Goal: Task Accomplishment & Management: Use online tool/utility

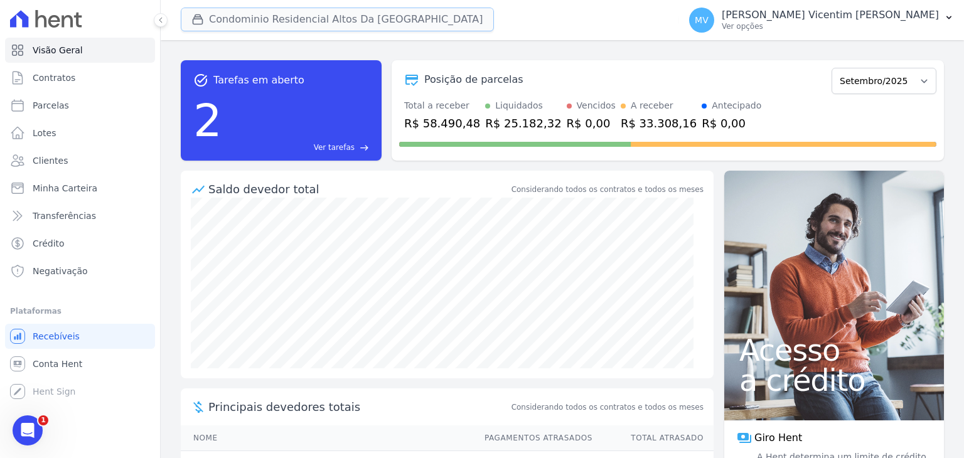
click at [350, 21] on button "Condominio Residencial Altos Da [GEOGRAPHIC_DATA]" at bounding box center [337, 20] width 313 height 24
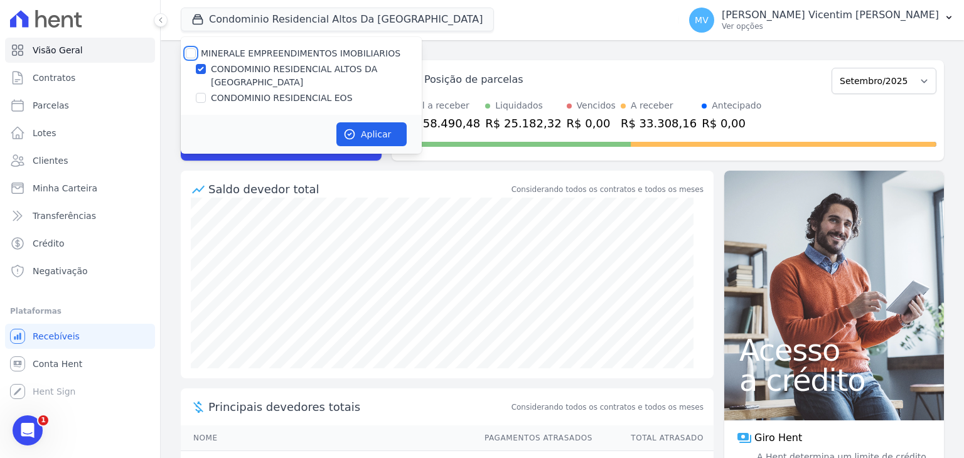
click at [193, 54] on input "MINERALE EMPREENDIMENTOS IMOBILIARIOS" at bounding box center [191, 53] width 10 height 10
checkbox input "true"
click at [193, 54] on input "MINERALE EMPREENDIMENTOS IMOBILIARIOS" at bounding box center [191, 53] width 10 height 10
checkbox input "false"
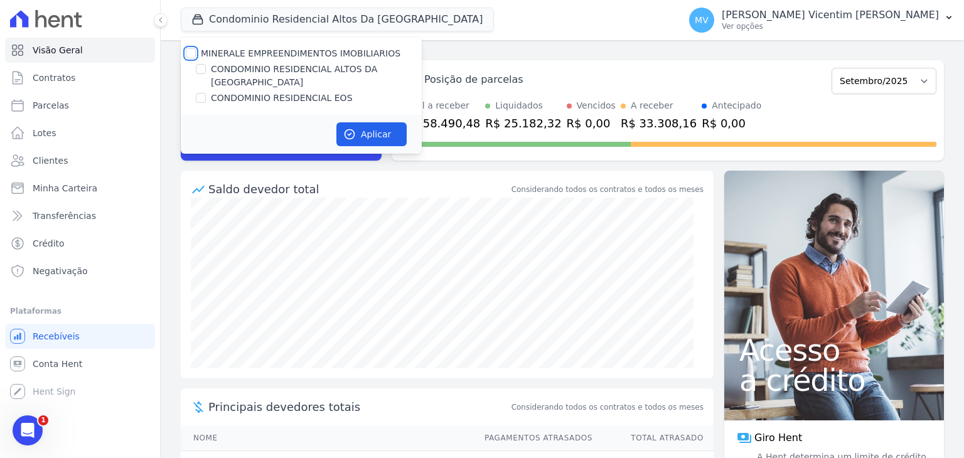
checkbox input "false"
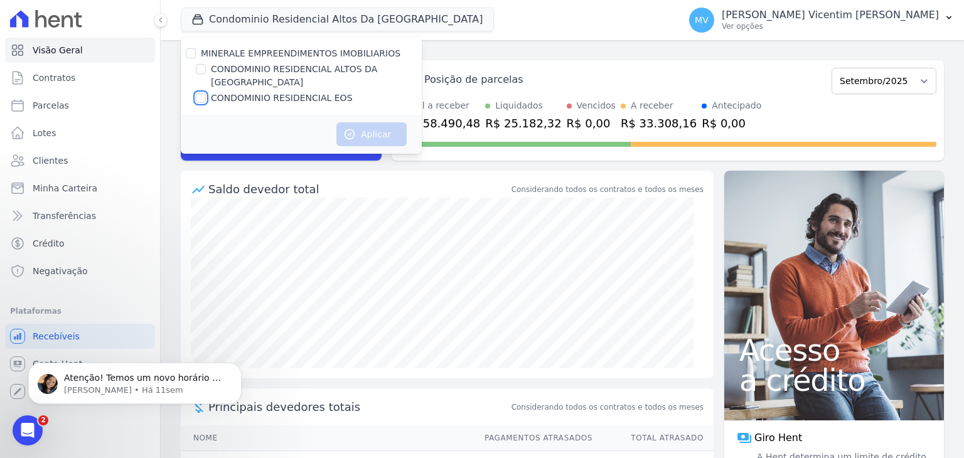
click at [205, 93] on input "CONDOMINIO RESIDENCIAL EOS" at bounding box center [201, 98] width 10 height 10
checkbox input "true"
click at [354, 128] on icon "button" at bounding box center [349, 134] width 13 height 13
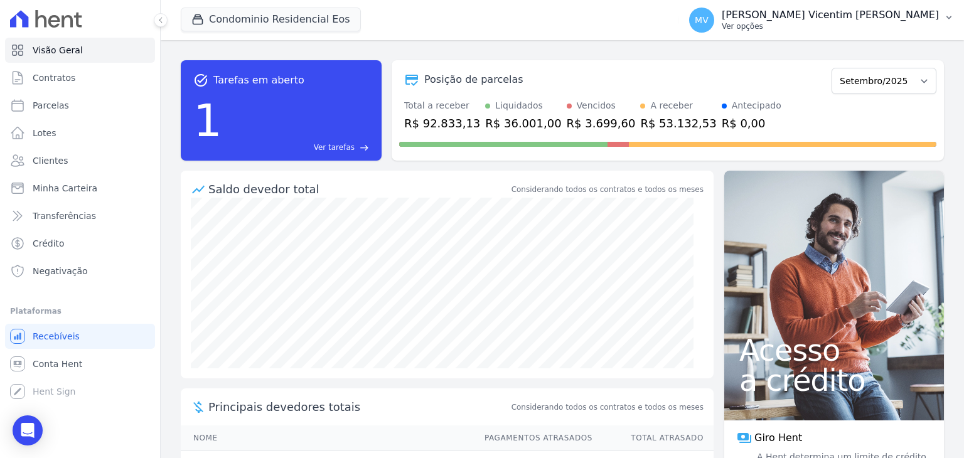
click at [909, 16] on p "[PERSON_NAME] Vicentim [PERSON_NAME]" at bounding box center [830, 15] width 217 height 13
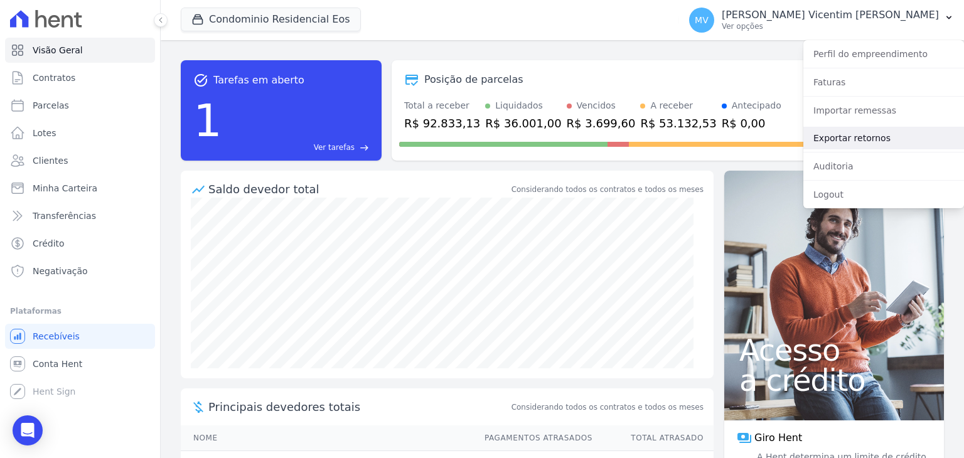
click at [869, 134] on link "Exportar retornos" at bounding box center [883, 138] width 161 height 23
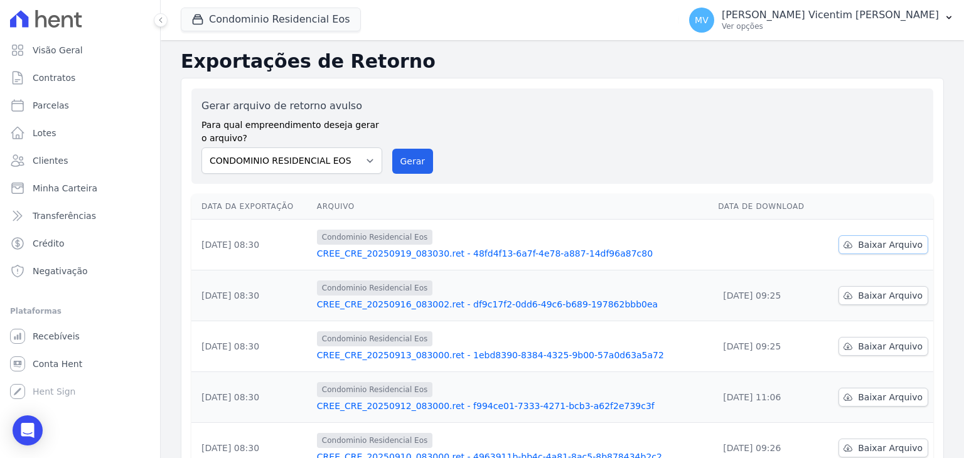
click at [886, 247] on span "Baixar Arquivo" at bounding box center [890, 244] width 65 height 13
click at [319, 18] on button "Condominio Residencial Eos" at bounding box center [271, 20] width 180 height 24
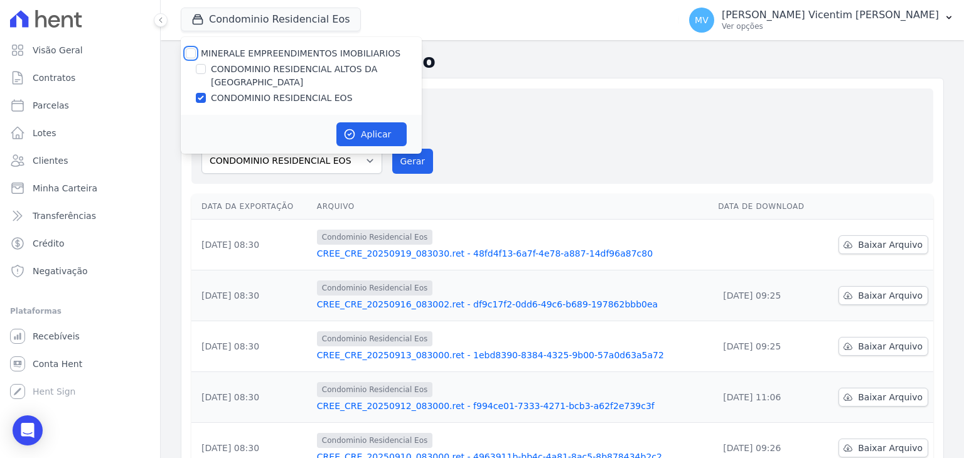
click at [191, 50] on input "MINERALE EMPREENDIMENTOS IMOBILIARIOS" at bounding box center [191, 53] width 10 height 10
checkbox input "true"
click at [191, 50] on input "MINERALE EMPREENDIMENTOS IMOBILIARIOS" at bounding box center [191, 53] width 10 height 10
checkbox input "false"
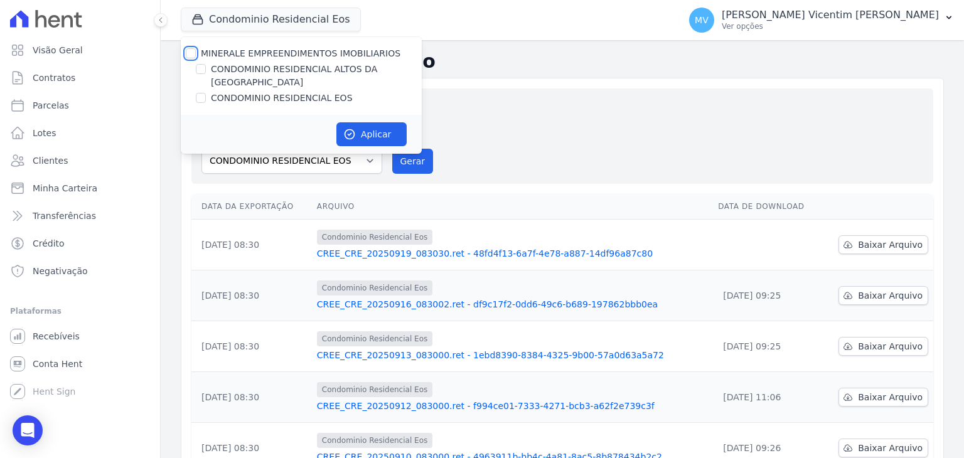
checkbox input "false"
click at [203, 73] on input "CONDOMINIO RESIDENCIAL ALTOS DA [GEOGRAPHIC_DATA]" at bounding box center [201, 69] width 10 height 10
checkbox input "true"
click at [413, 161] on button "Gerar" at bounding box center [412, 161] width 41 height 25
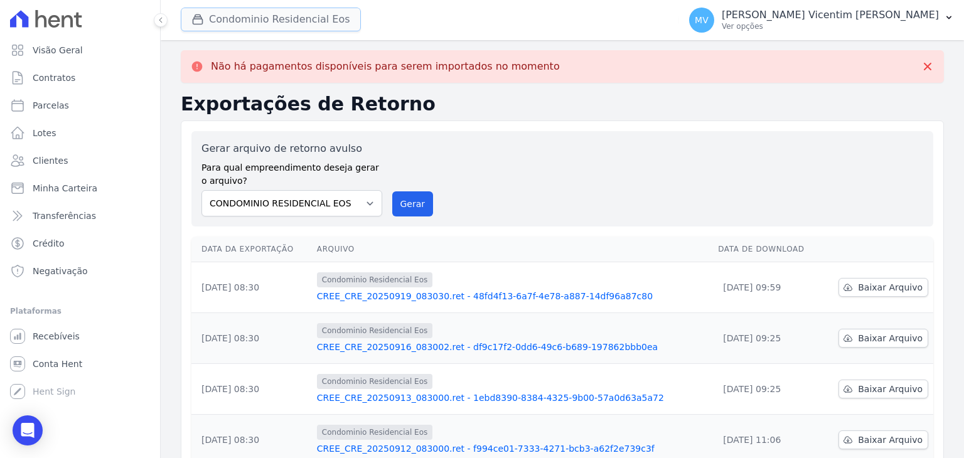
click at [294, 22] on button "Condominio Residencial Eos" at bounding box center [271, 20] width 180 height 24
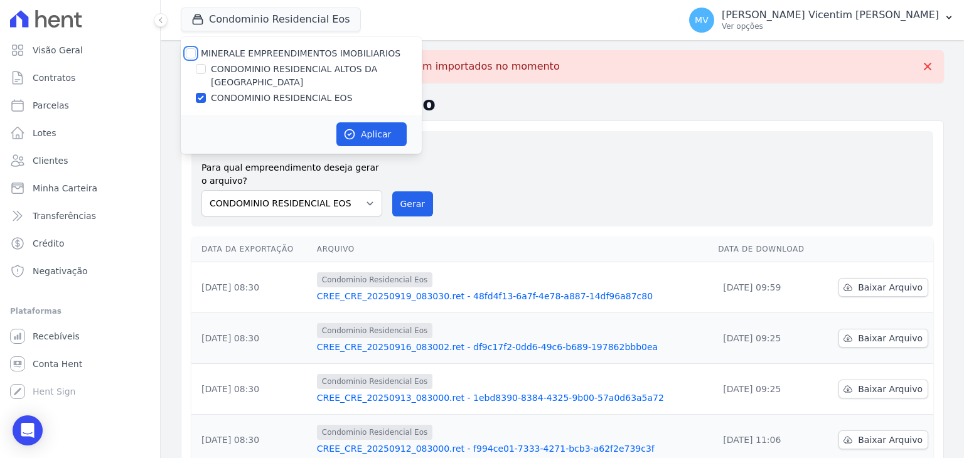
click at [191, 53] on input "MINERALE EMPREENDIMENTOS IMOBILIARIOS" at bounding box center [191, 53] width 10 height 10
checkbox input "true"
click at [191, 53] on input "MINERALE EMPREENDIMENTOS IMOBILIARIOS" at bounding box center [191, 53] width 10 height 10
checkbox input "false"
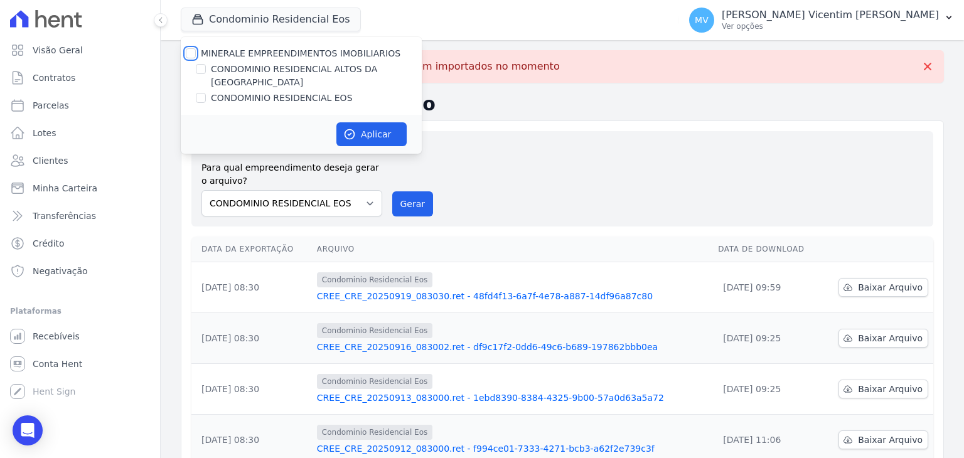
checkbox input "false"
click at [203, 72] on input "CONDOMINIO RESIDENCIAL ALTOS DA [GEOGRAPHIC_DATA]" at bounding box center [201, 69] width 10 height 10
checkbox input "true"
click at [375, 122] on button "Aplicar" at bounding box center [371, 134] width 70 height 24
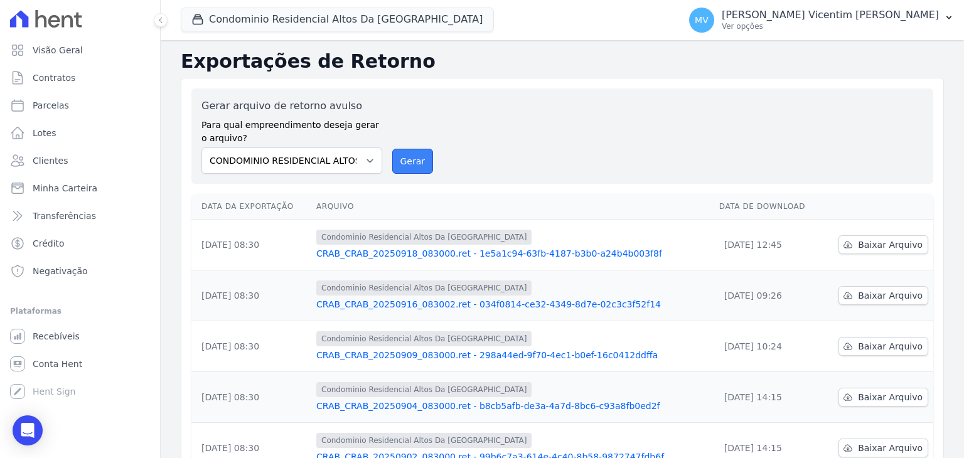
click at [419, 156] on button "Gerar" at bounding box center [412, 161] width 41 height 25
